Goal: Transaction & Acquisition: Subscribe to service/newsletter

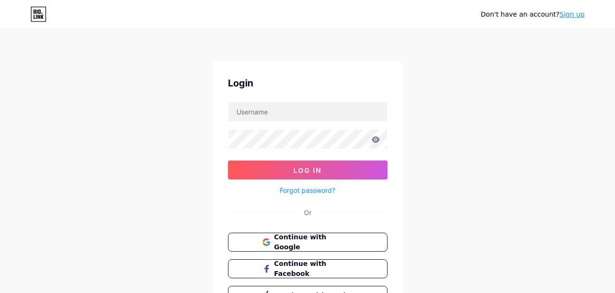
click at [256, 101] on div "Login Log In Forgot password? Or Continue with Google Continue with Facebook Co…" at bounding box center [308, 190] width 190 height 259
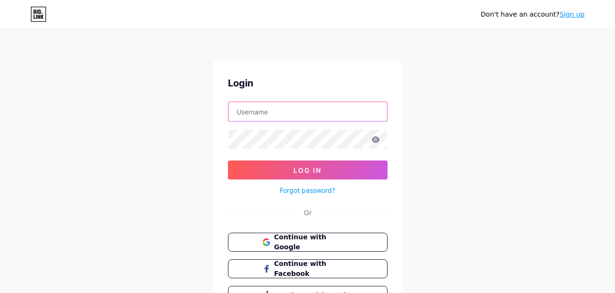
click at [268, 108] on input "text" at bounding box center [307, 111] width 159 height 19
type input "[EMAIL_ADDRESS][DOMAIN_NAME]"
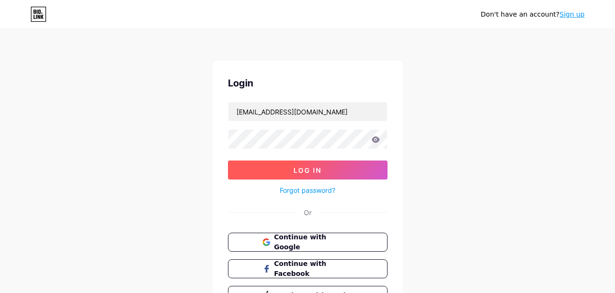
click at [271, 162] on button "Log In" at bounding box center [308, 170] width 160 height 19
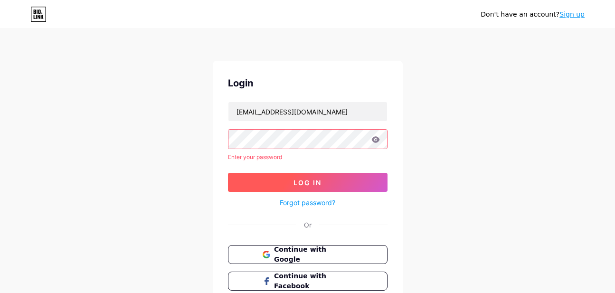
click at [293, 180] on button "Log In" at bounding box center [308, 182] width 160 height 19
click at [319, 174] on button "Log In" at bounding box center [308, 182] width 160 height 19
click at [298, 189] on button "Log In" at bounding box center [308, 182] width 160 height 19
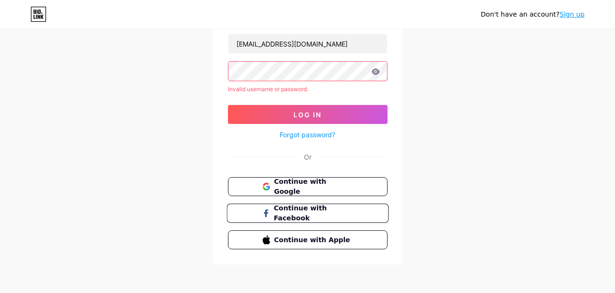
scroll to position [69, 0]
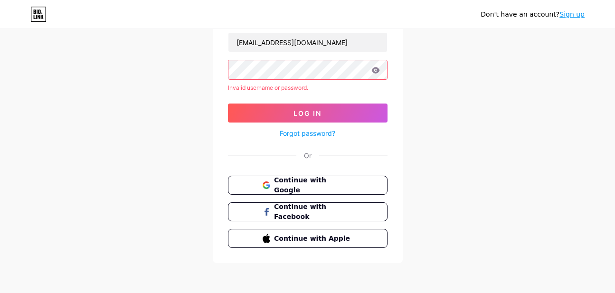
click at [577, 17] on link "Sign up" at bounding box center [571, 14] width 25 height 8
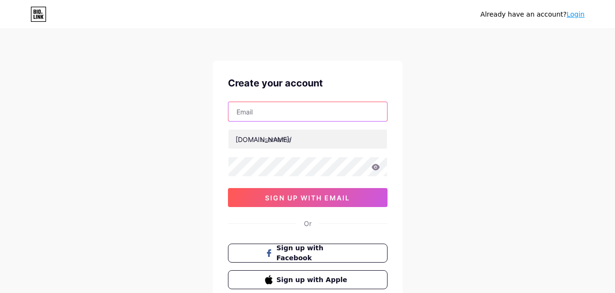
click at [265, 120] on input "text" at bounding box center [307, 111] width 159 height 19
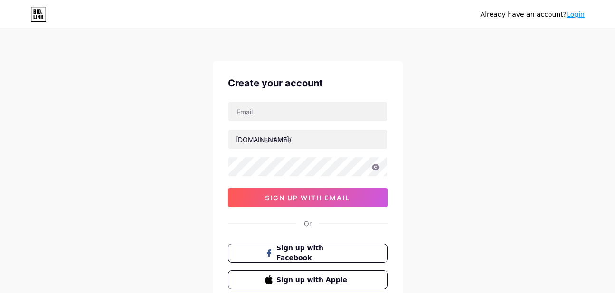
click at [257, 135] on div "[DOMAIN_NAME]/" at bounding box center [264, 139] width 56 height 10
click at [277, 138] on input "text" at bounding box center [307, 139] width 159 height 19
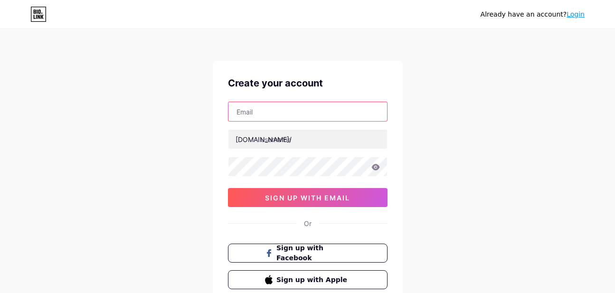
click at [242, 116] on input "text" at bounding box center [307, 111] width 159 height 19
type input "[EMAIL_ADDRESS][DOMAIN_NAME]"
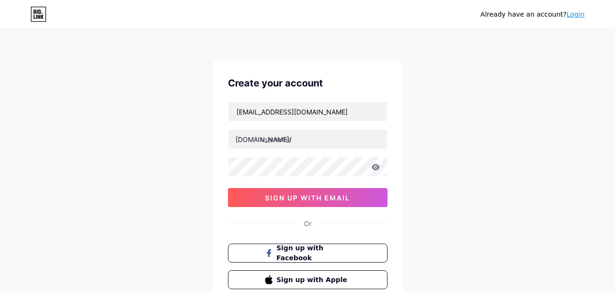
click at [250, 141] on div "[DOMAIN_NAME]/" at bounding box center [264, 139] width 56 height 10
click at [282, 141] on input "text" at bounding box center [307, 139] width 159 height 19
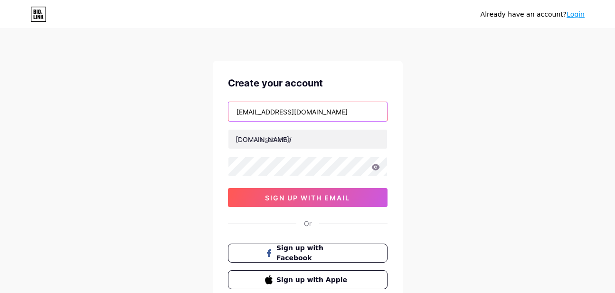
click at [281, 116] on input "[EMAIL_ADDRESS][DOMAIN_NAME]" at bounding box center [307, 111] width 159 height 19
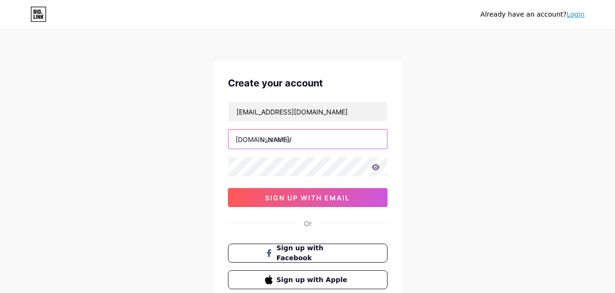
click at [290, 146] on input "text" at bounding box center [307, 139] width 159 height 19
paste input "operationalchefconsultant"
click at [330, 208] on div "Create your account [EMAIL_ADDRESS][DOMAIN_NAME] [DOMAIN_NAME]/ operationalchef…" at bounding box center [308, 183] width 190 height 244
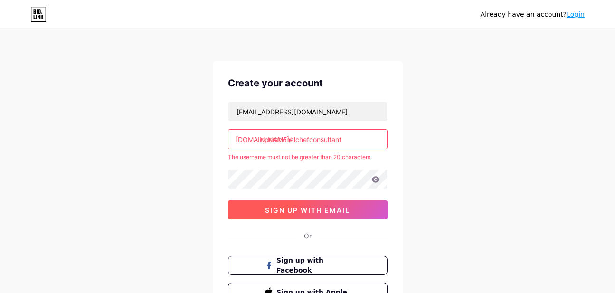
click at [308, 201] on button "sign up with email" at bounding box center [308, 209] width 160 height 19
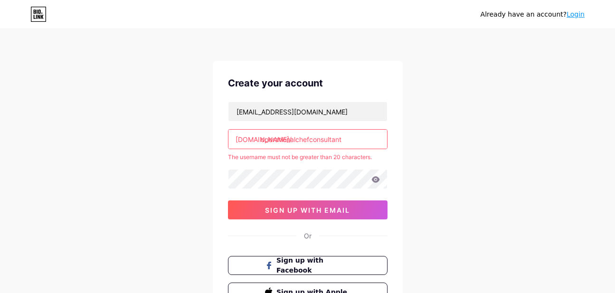
drag, startPoint x: 311, startPoint y: 141, endPoint x: 369, endPoint y: 142, distance: 57.9
click at [369, 142] on input "operationalchefconsultant" at bounding box center [307, 139] width 159 height 19
type input "operationalchef"
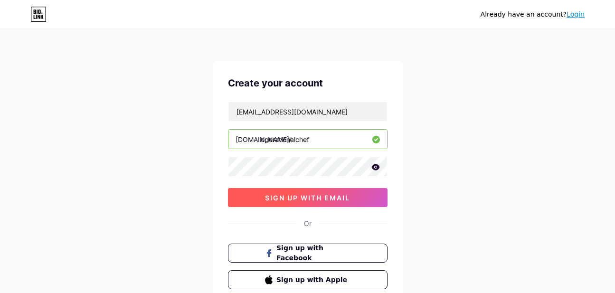
click at [306, 198] on span "sign up with email" at bounding box center [307, 198] width 85 height 8
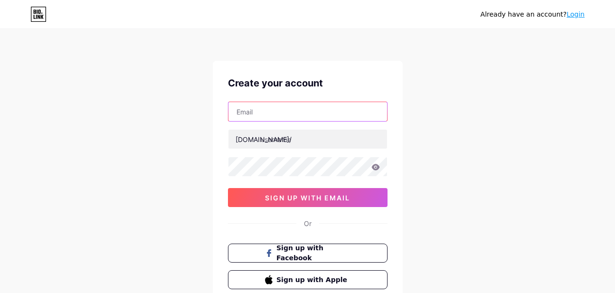
click at [268, 116] on input "text" at bounding box center [307, 111] width 159 height 19
type input "[EMAIL_ADDRESS][DOMAIN_NAME]"
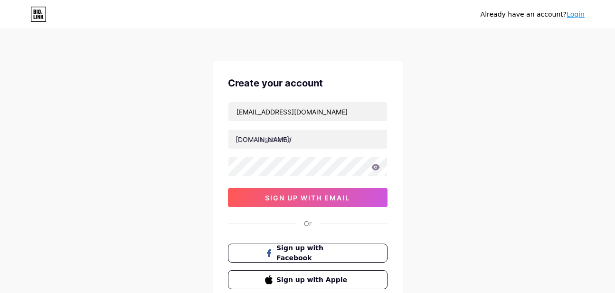
click at [269, 149] on div at bounding box center [308, 139] width 160 height 20
click at [289, 142] on input "text" at bounding box center [307, 139] width 159 height 19
click at [309, 147] on input "text" at bounding box center [307, 139] width 159 height 19
paste input "operationalchefconsultant"
drag, startPoint x: 311, startPoint y: 143, endPoint x: 354, endPoint y: 137, distance: 44.1
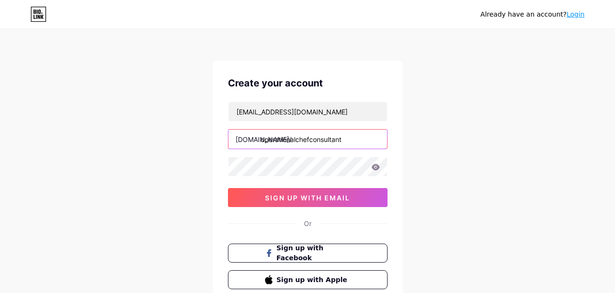
click at [354, 137] on input "operationalchefconsultant" at bounding box center [307, 139] width 159 height 19
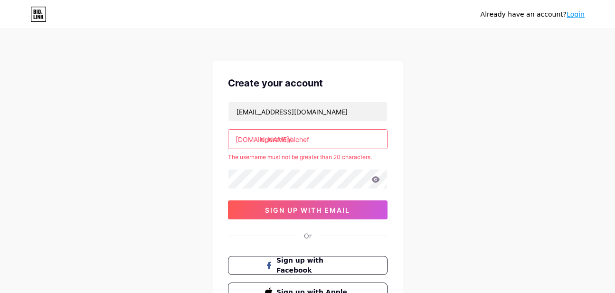
type input "operationalchef"
click at [476, 174] on div "Already have an account? Login Create your account info.operationalchefconsulta…" at bounding box center [307, 188] width 615 height 376
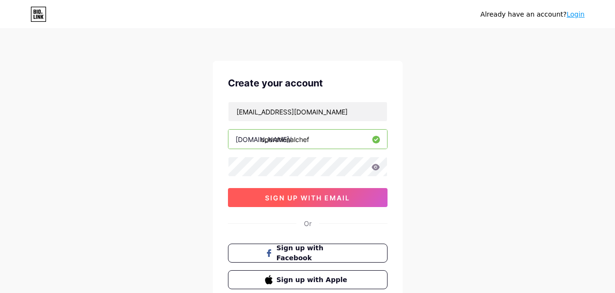
click at [308, 195] on span "sign up with email" at bounding box center [307, 198] width 85 height 8
